Goal: Task Accomplishment & Management: Use online tool/utility

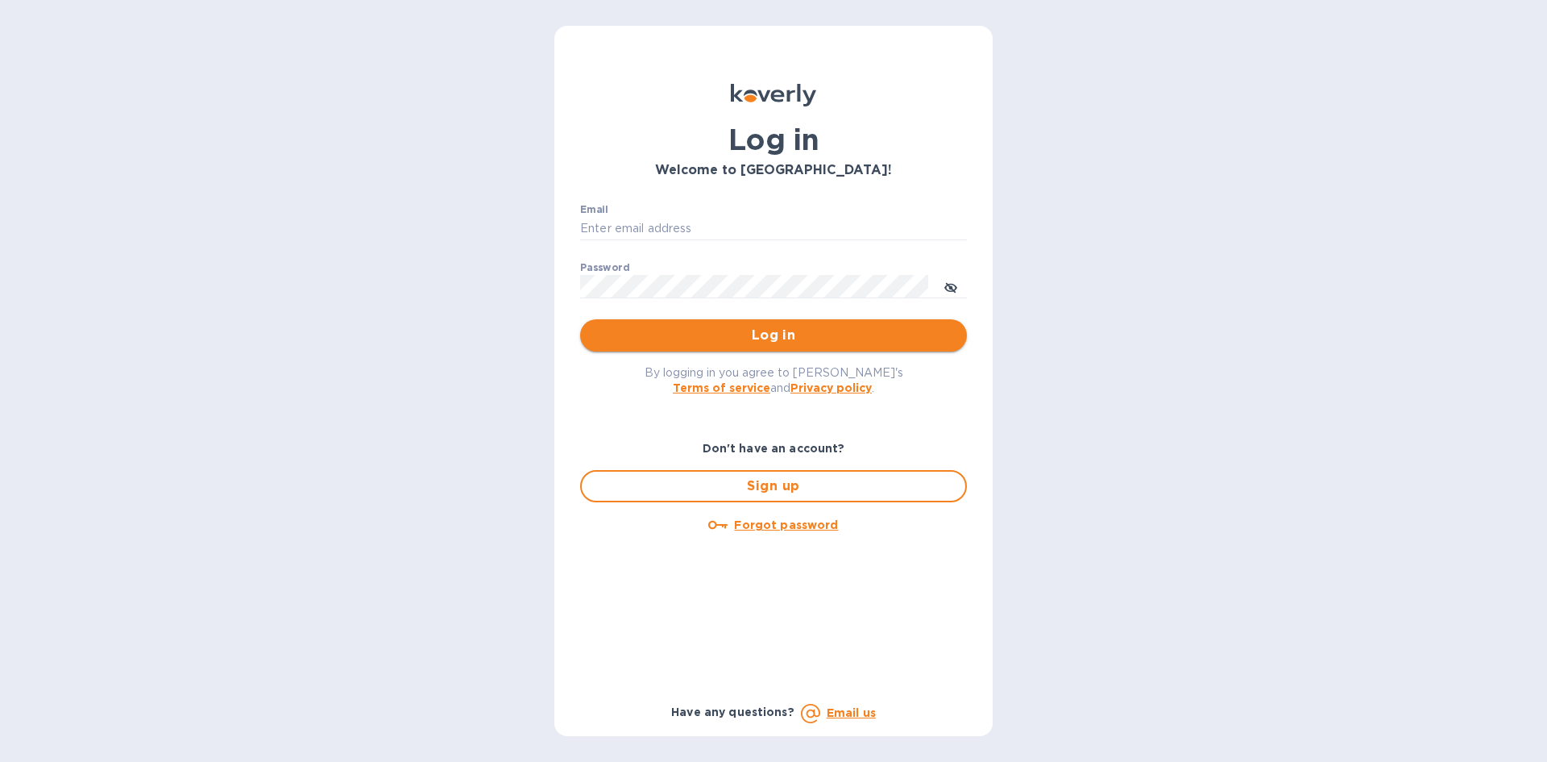
type input "cody@wsc.solar"
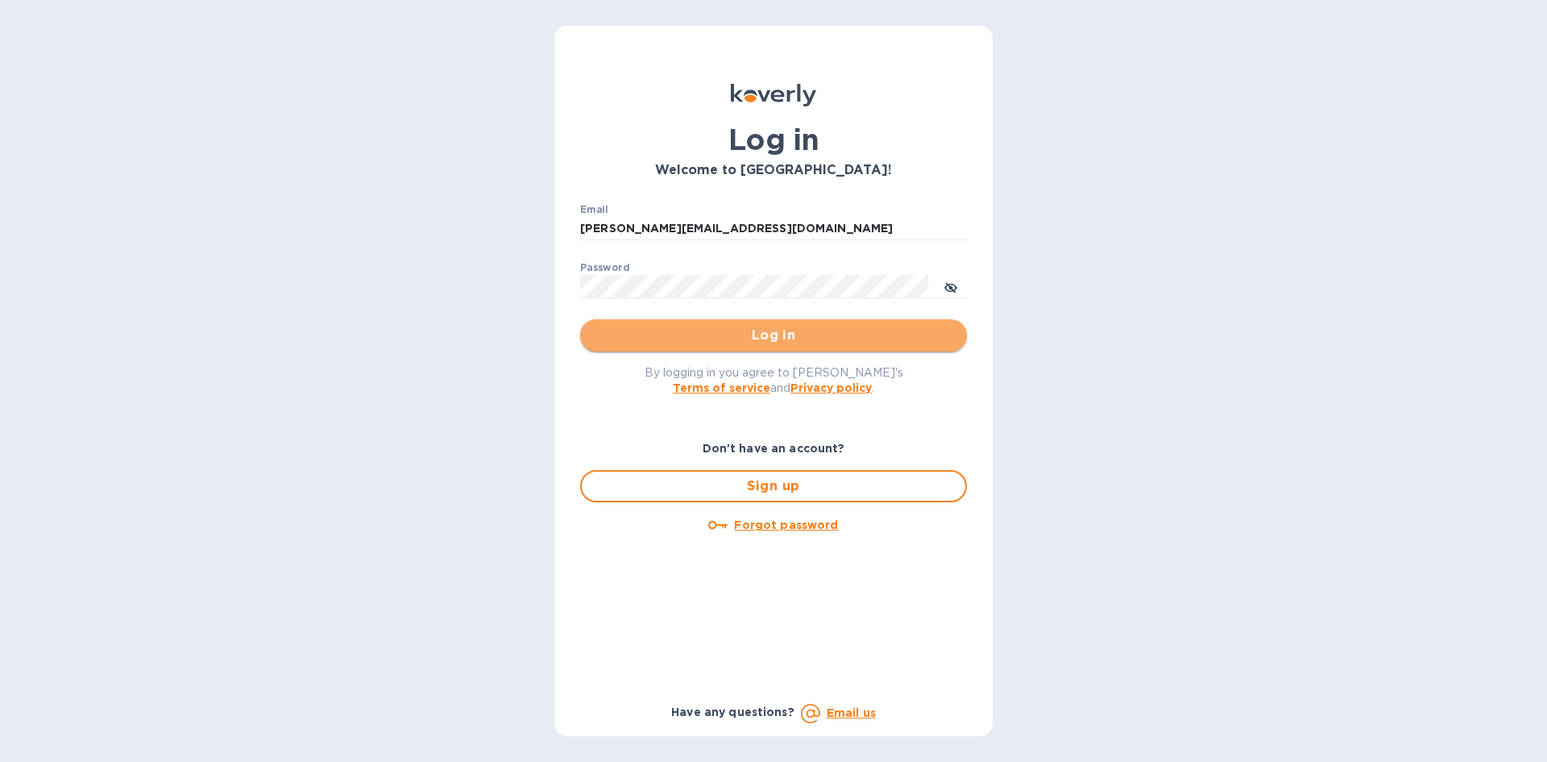
click at [794, 334] on span "Log in" at bounding box center [773, 335] width 361 height 19
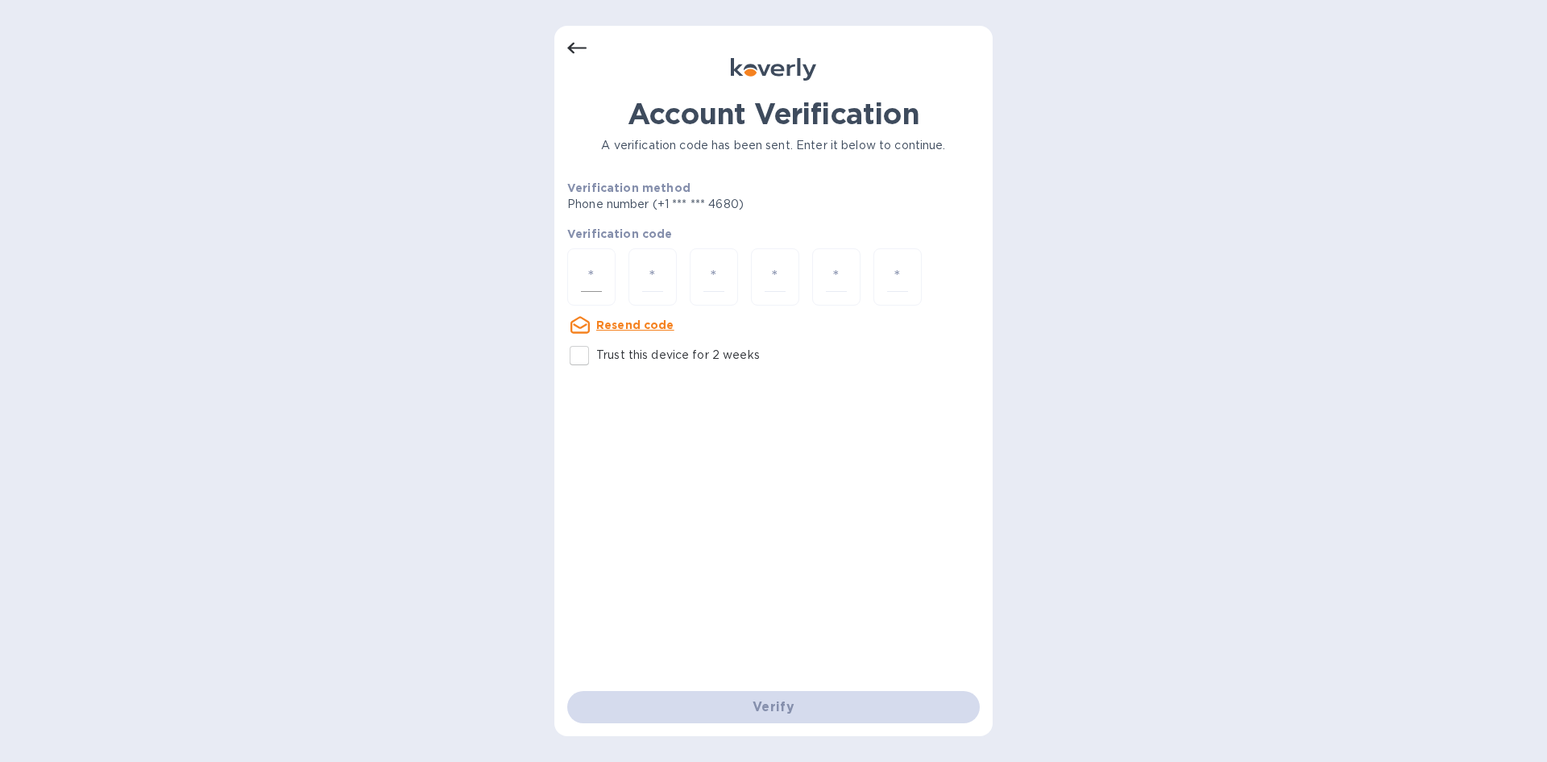
click at [603, 280] on div at bounding box center [591, 276] width 48 height 57
type input "2"
type input "1"
type input "2"
type input "5"
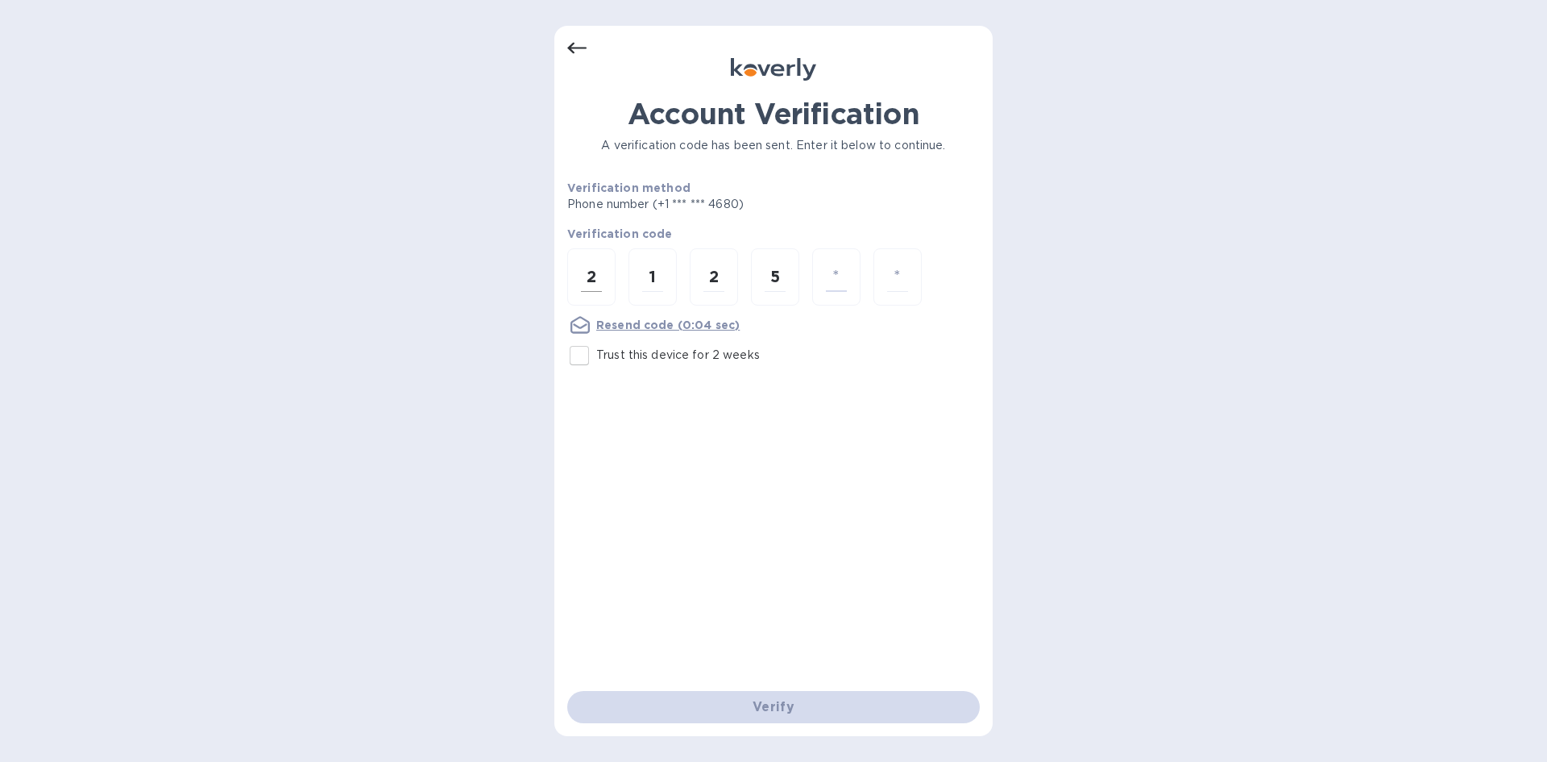
type input "7"
type input "5"
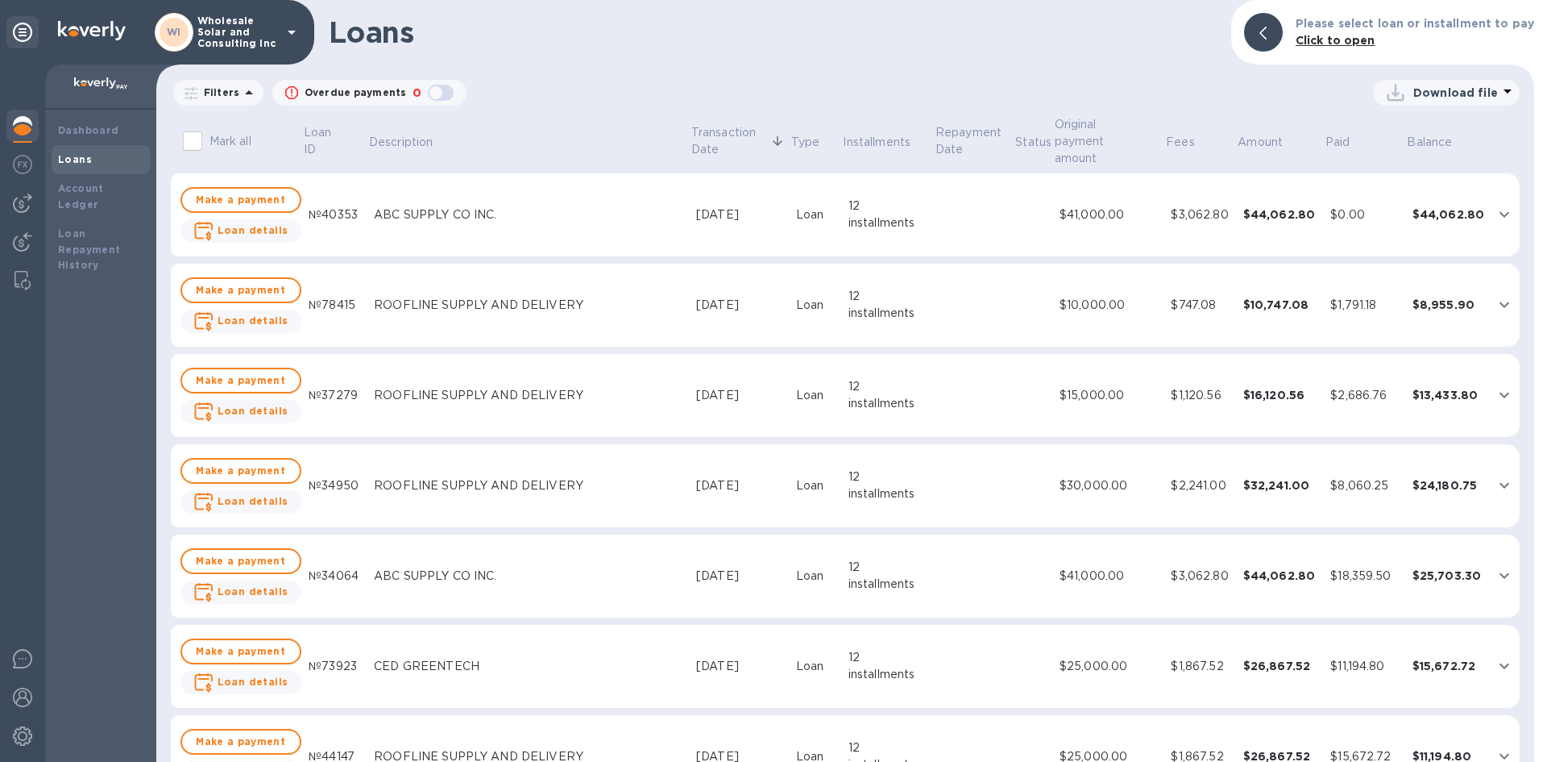
click at [11, 130] on div at bounding box center [22, 127] width 32 height 35
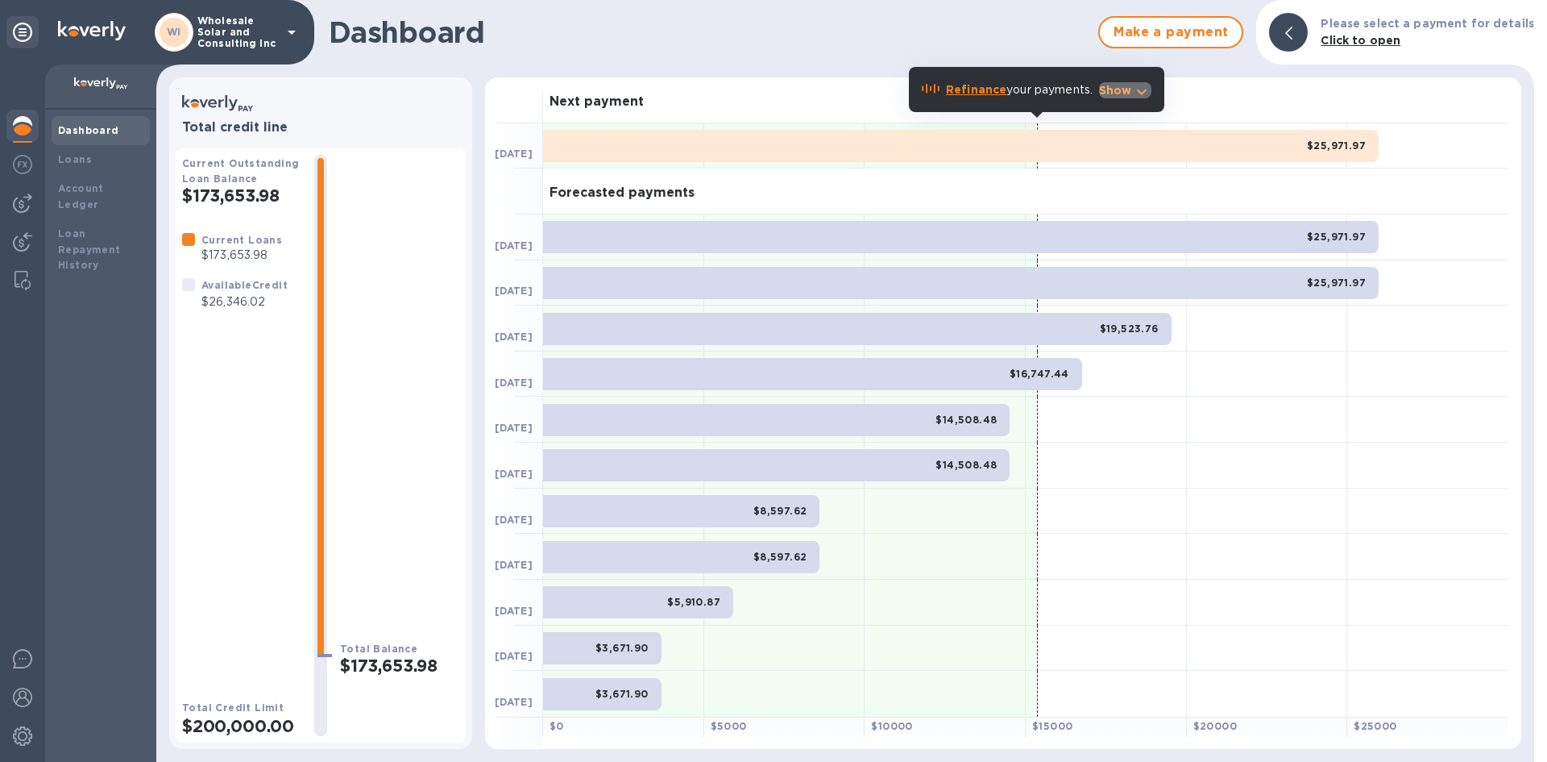
click at [1115, 94] on p "Show" at bounding box center [1115, 90] width 33 height 16
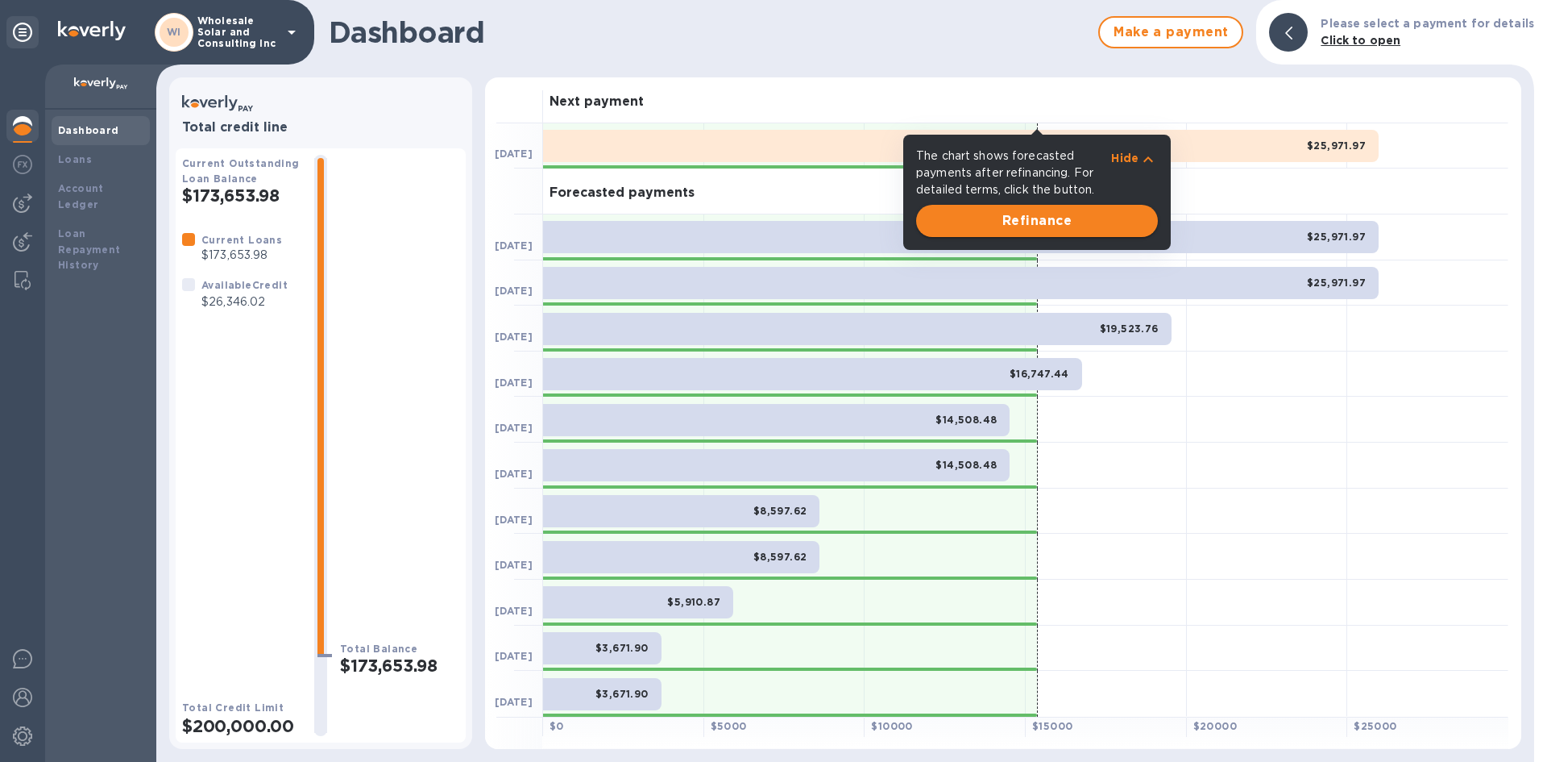
click at [1032, 216] on span "Refinance" at bounding box center [1037, 220] width 216 height 19
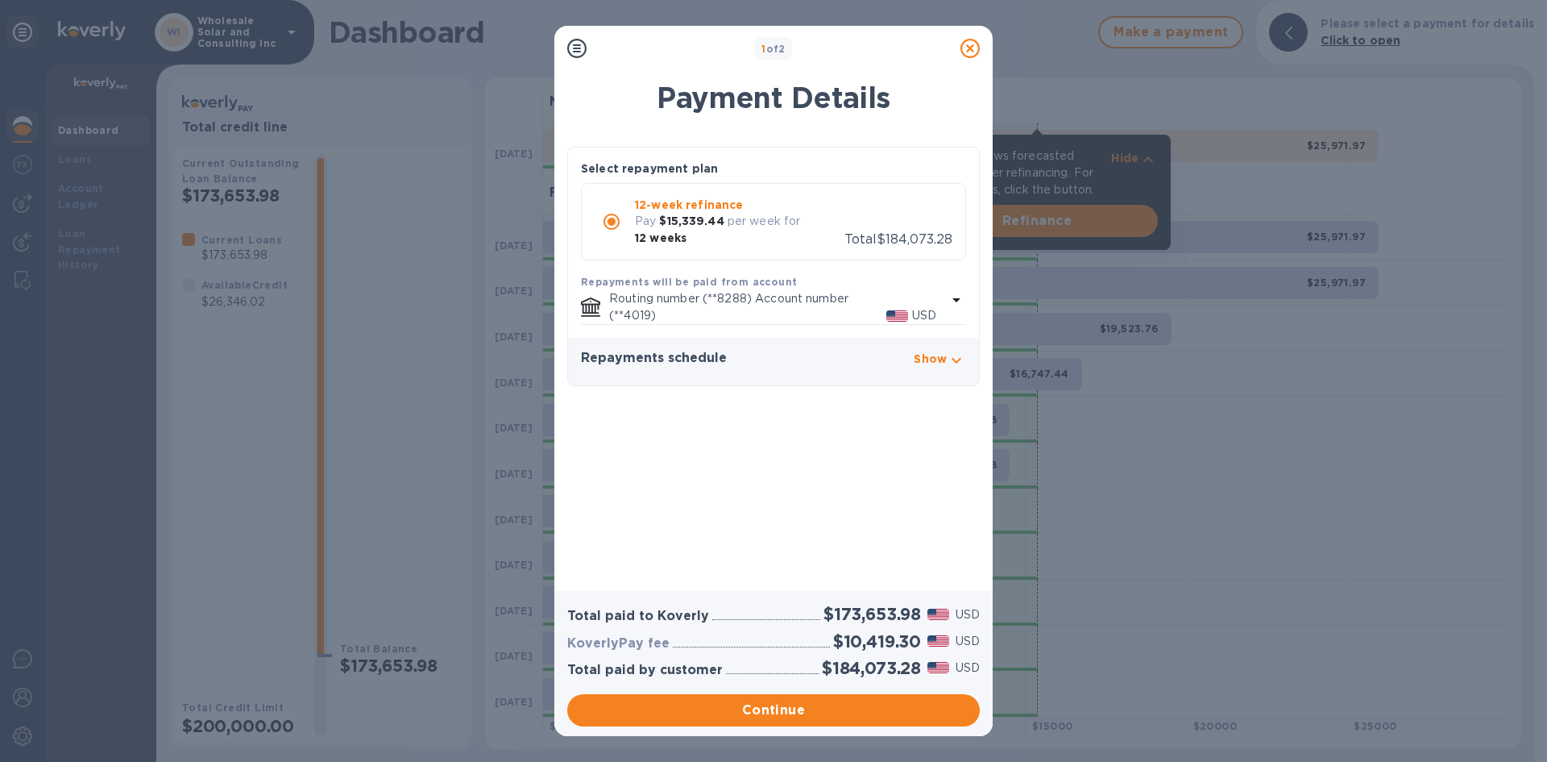
click at [969, 54] on icon at bounding box center [970, 48] width 19 height 19
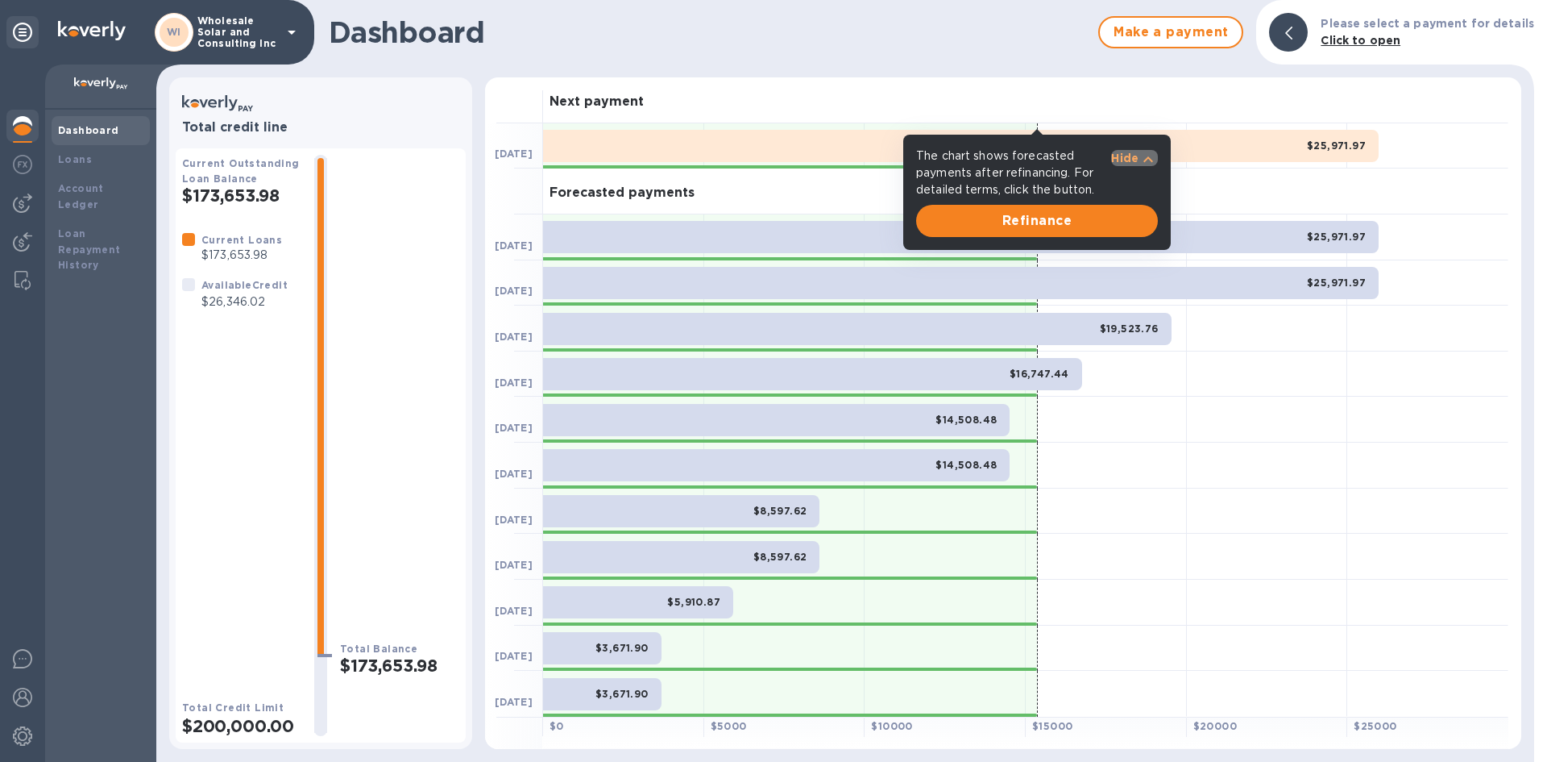
click at [1113, 155] on p "Hide" at bounding box center [1124, 158] width 27 height 16
